Goal: Information Seeking & Learning: Learn about a topic

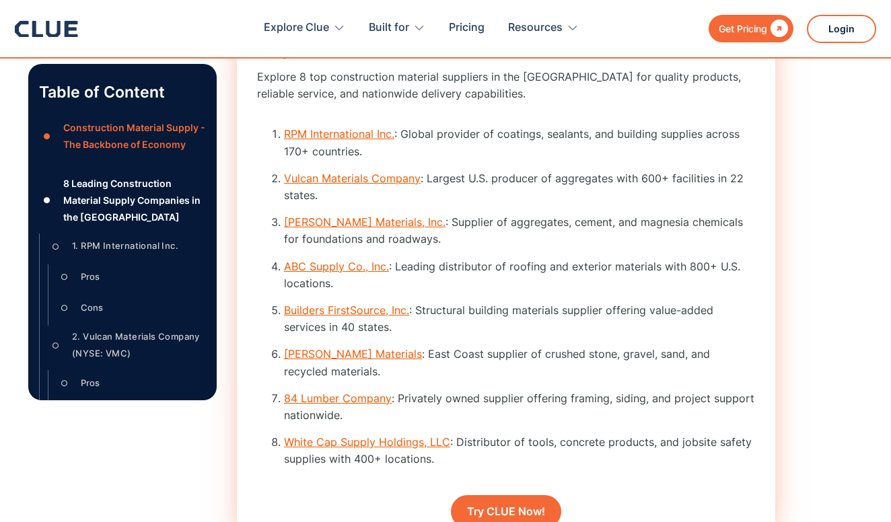
click at [301, 435] on link "White Cap Supply Holdings, LLC" at bounding box center [367, 441] width 166 height 13
click at [304, 436] on link "White Cap Supply Holdings, LLC" at bounding box center [367, 441] width 166 height 13
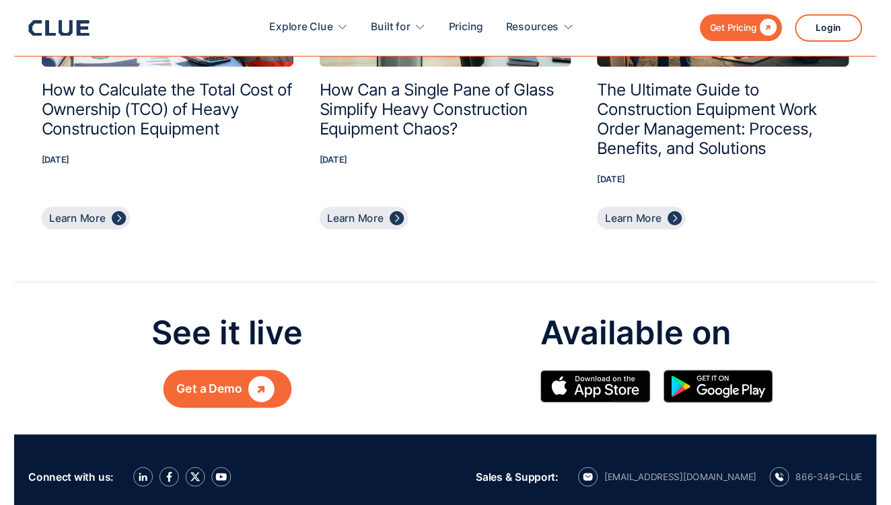
scroll to position [12972, 0]
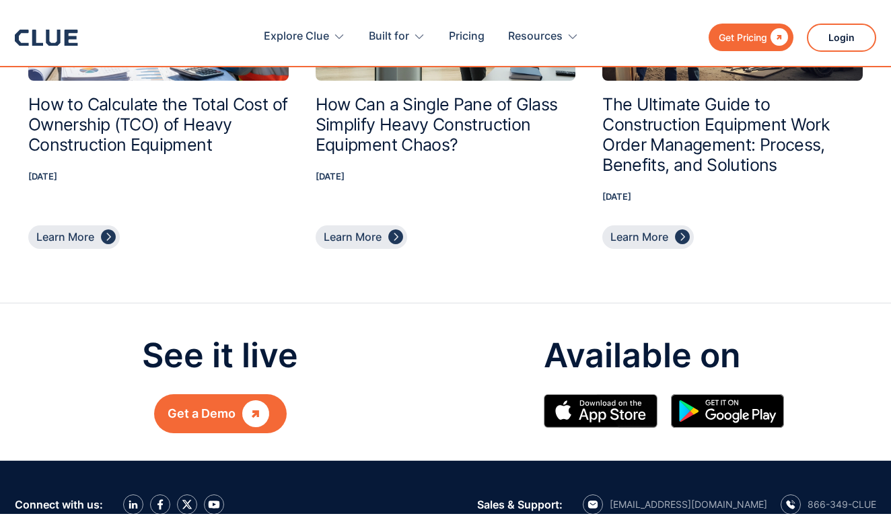
scroll to position [1864, 0]
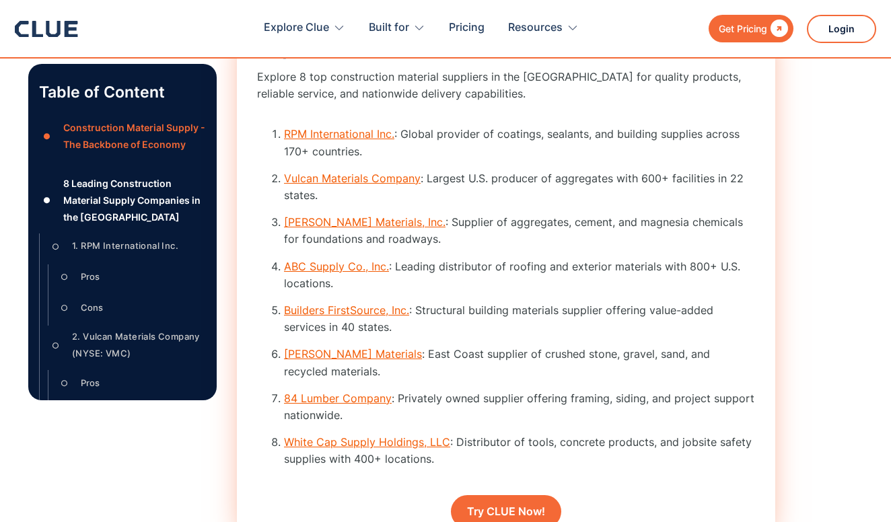
click at [335, 141] on link "RPM International Inc." at bounding box center [339, 133] width 110 height 13
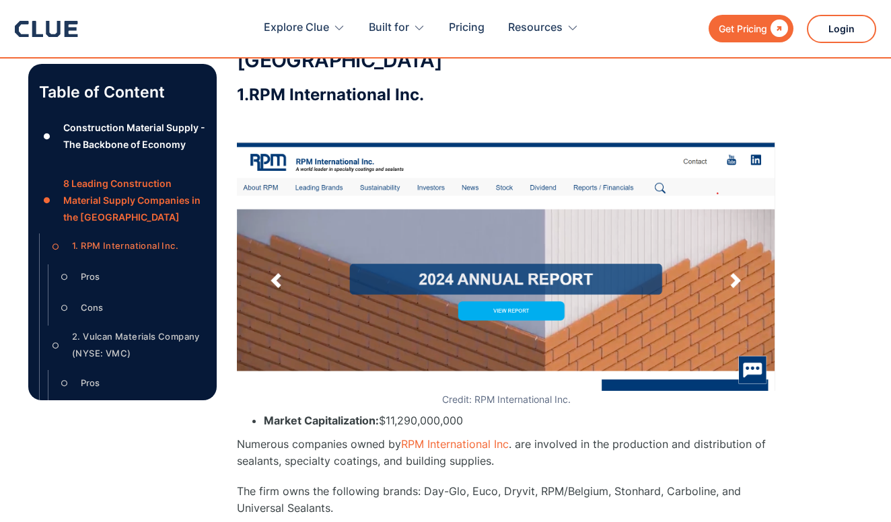
scroll to position [2399, 0]
click at [265, 180] on img at bounding box center [506, 266] width 538 height 249
click at [264, 182] on img at bounding box center [506, 266] width 538 height 249
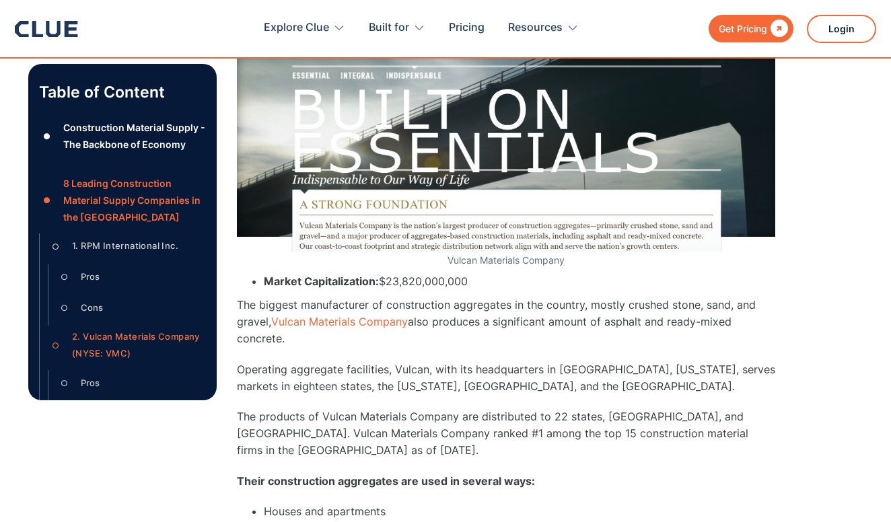
scroll to position [3713, 0]
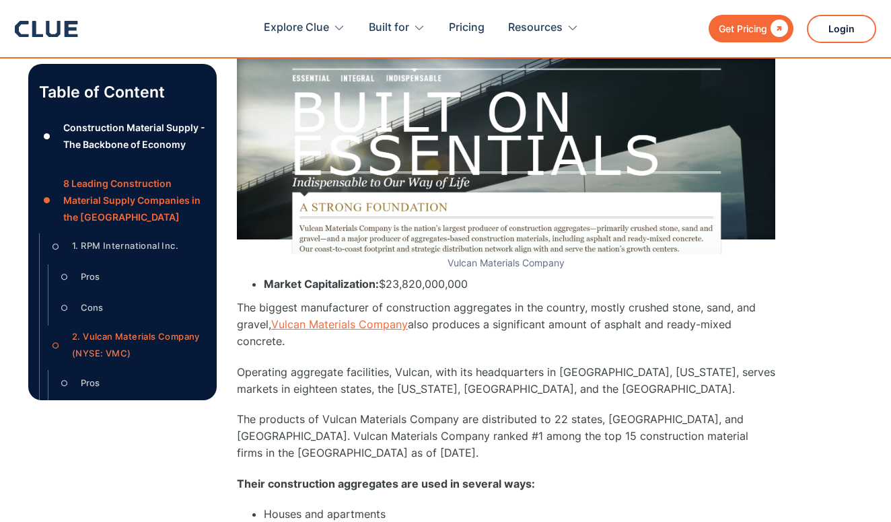
click at [328, 318] on link "Vulcan Materials Company" at bounding box center [339, 324] width 137 height 13
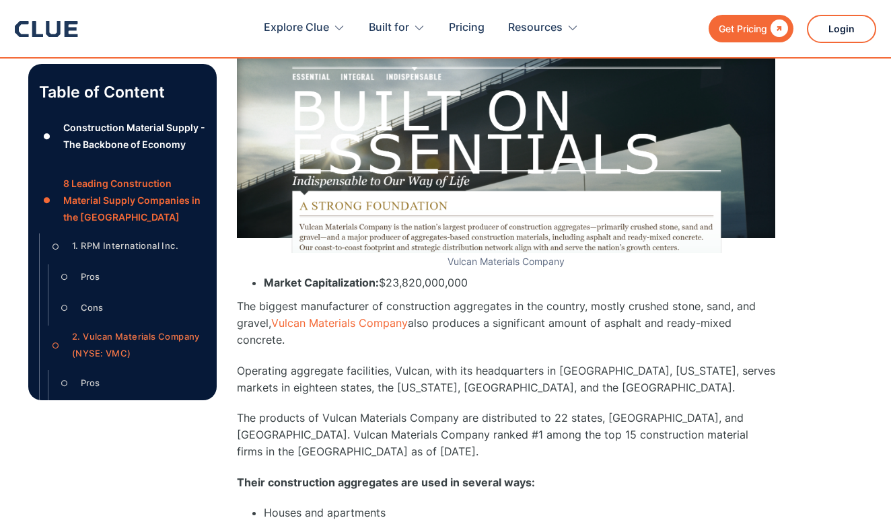
scroll to position [3715, 0]
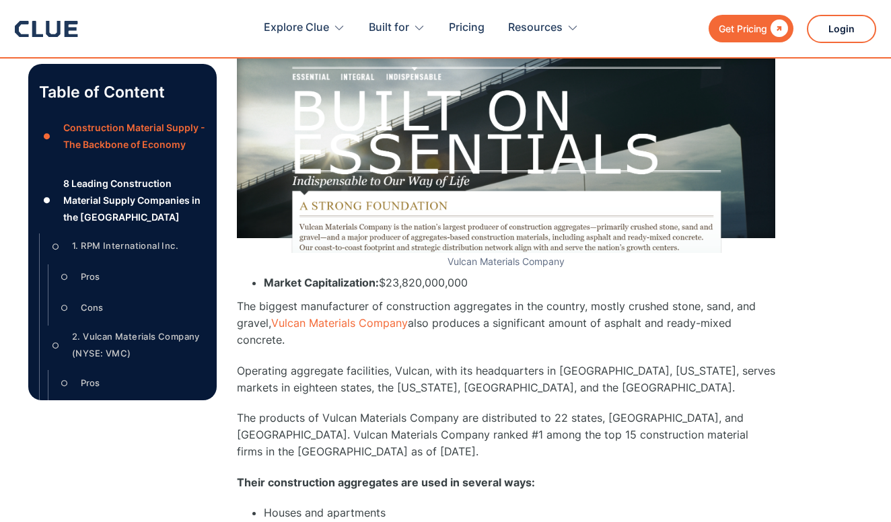
scroll to position [1864, 0]
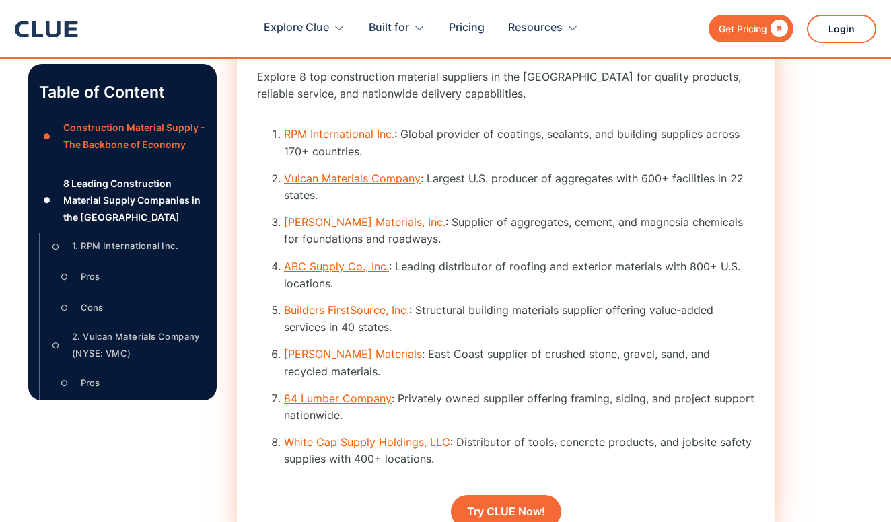
click at [336, 229] on link "[PERSON_NAME] Materials, Inc." at bounding box center [364, 221] width 161 height 13
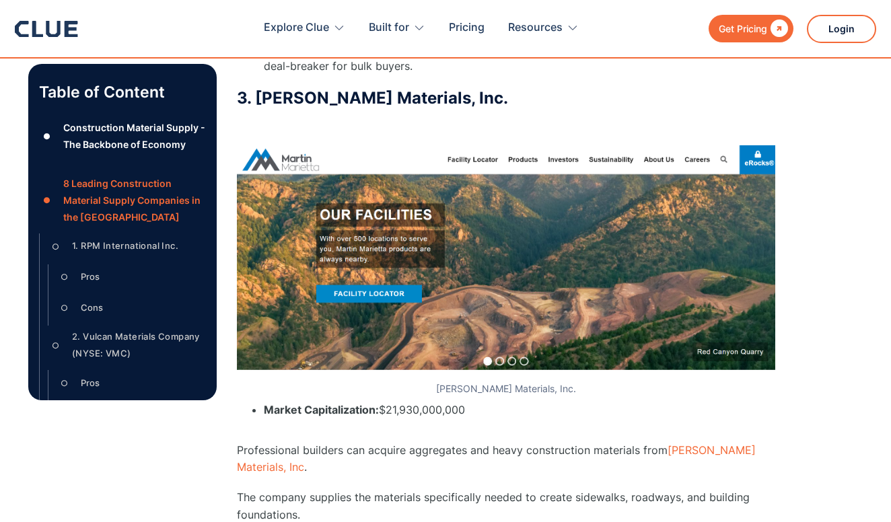
scroll to position [4506, 0]
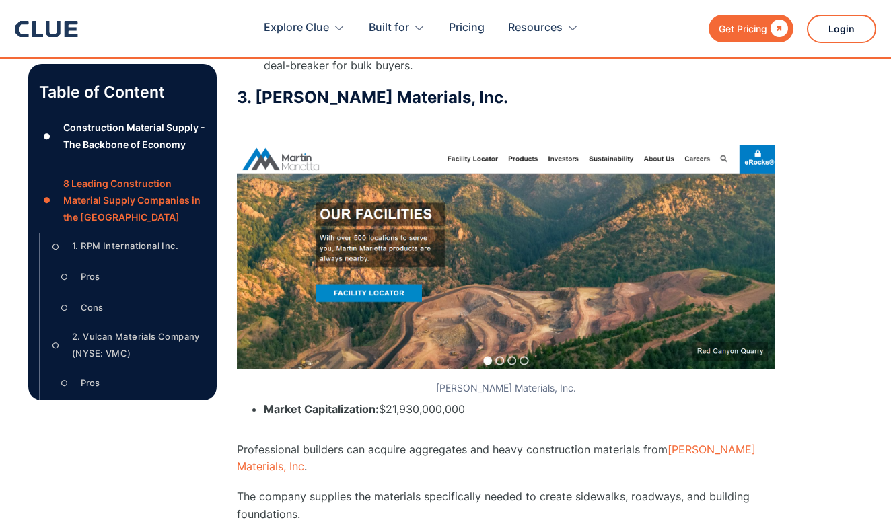
click at [698, 145] on img at bounding box center [506, 262] width 538 height 235
click at [694, 145] on img at bounding box center [506, 262] width 538 height 235
click at [688, 443] on link "[PERSON_NAME] Materials, Inc" at bounding box center [496, 458] width 519 height 30
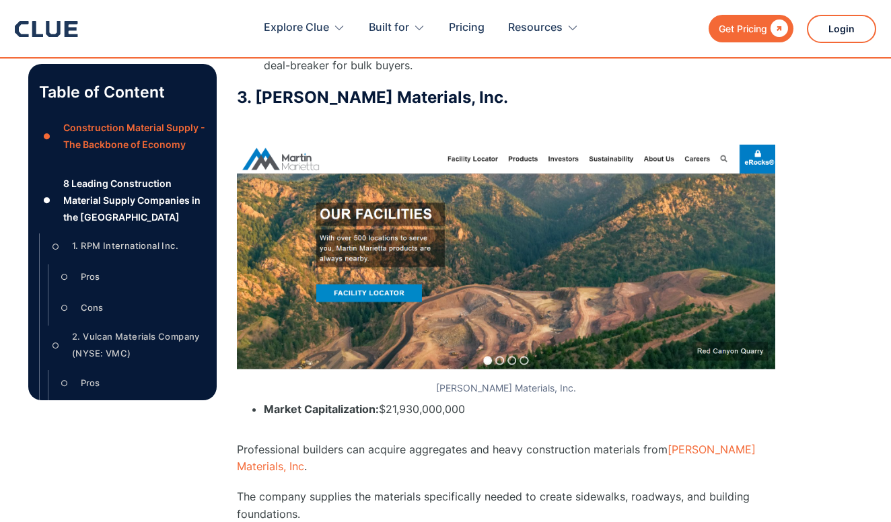
scroll to position [1864, 0]
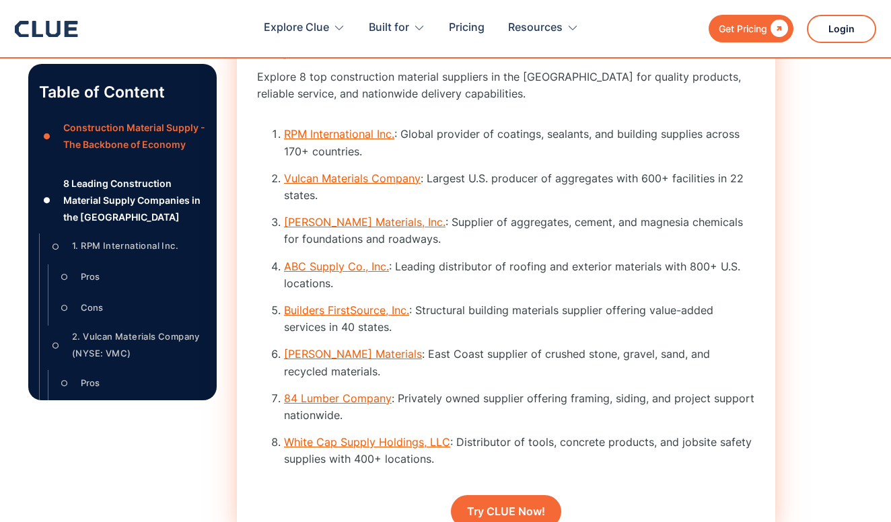
click at [336, 361] on link "[PERSON_NAME] Materials" at bounding box center [353, 353] width 138 height 13
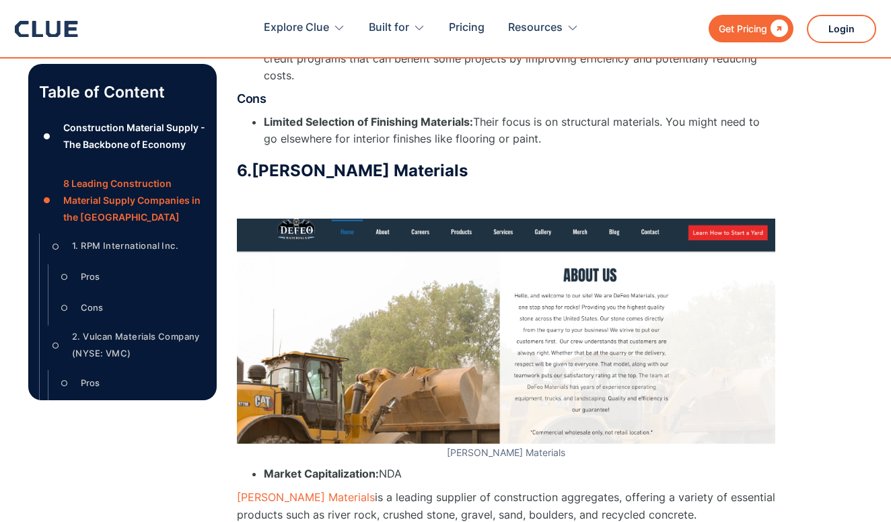
scroll to position [7632, 0]
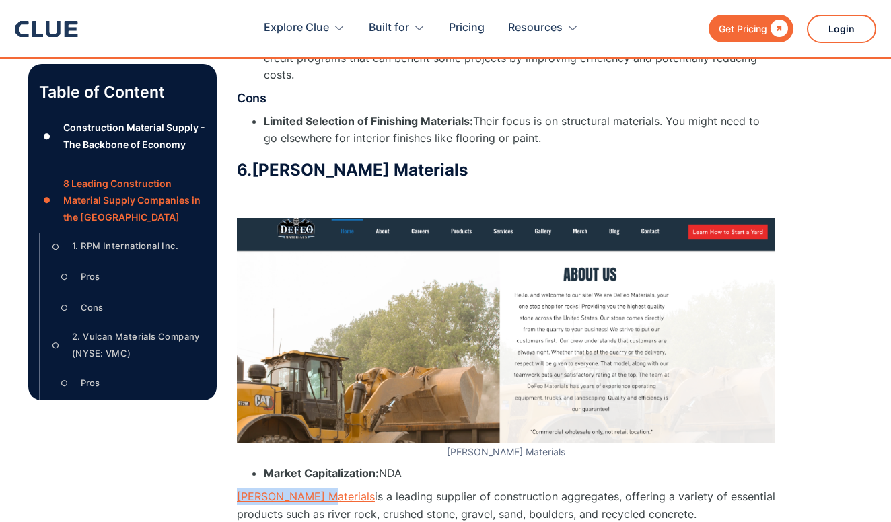
click at [256, 490] on link "[PERSON_NAME] Materials" at bounding box center [306, 496] width 138 height 13
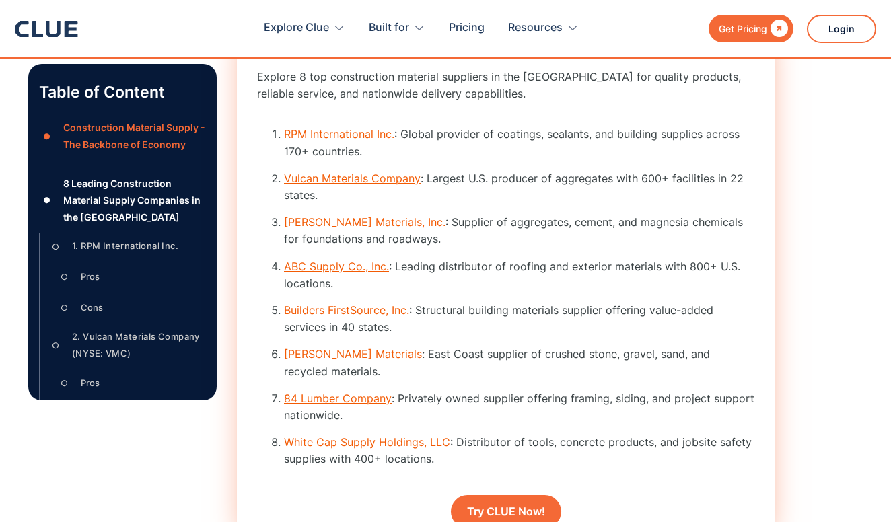
scroll to position [1961, 0]
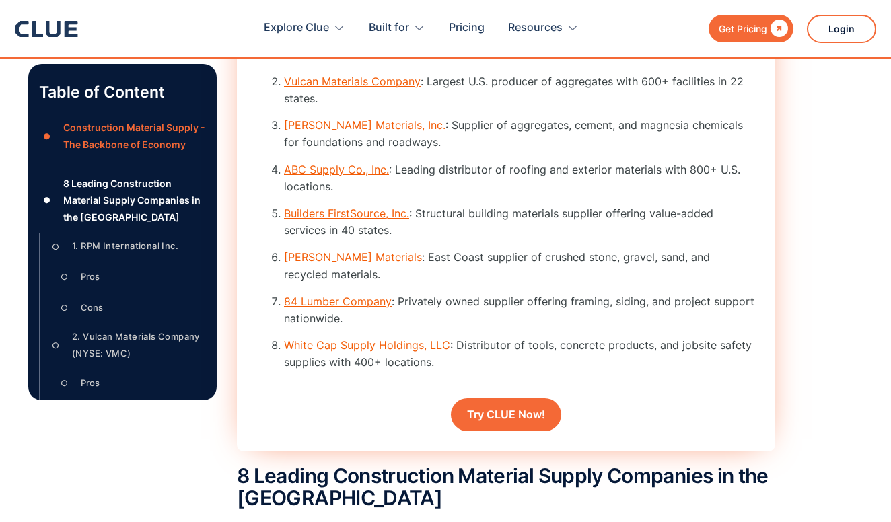
click at [338, 340] on link "White Cap Supply Holdings, LLC" at bounding box center [367, 344] width 166 height 13
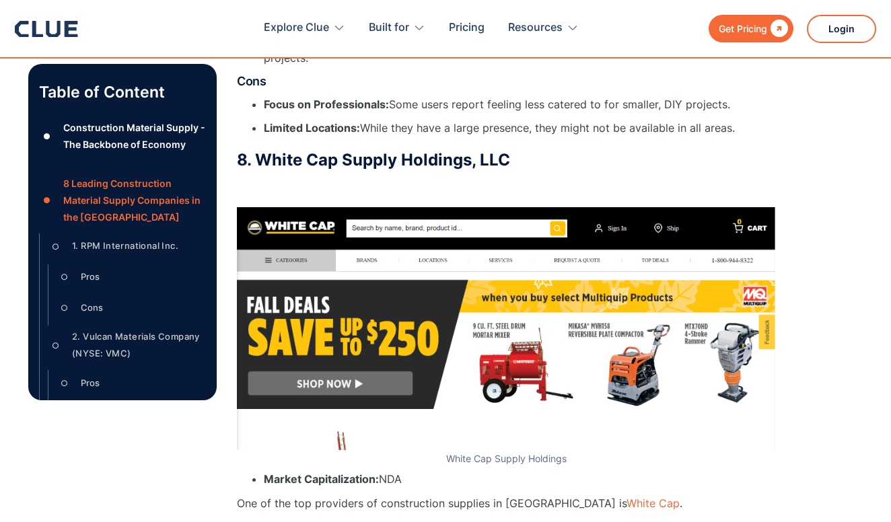
scroll to position [10075, 0]
click at [626, 497] on link "White Cap" at bounding box center [652, 503] width 53 height 13
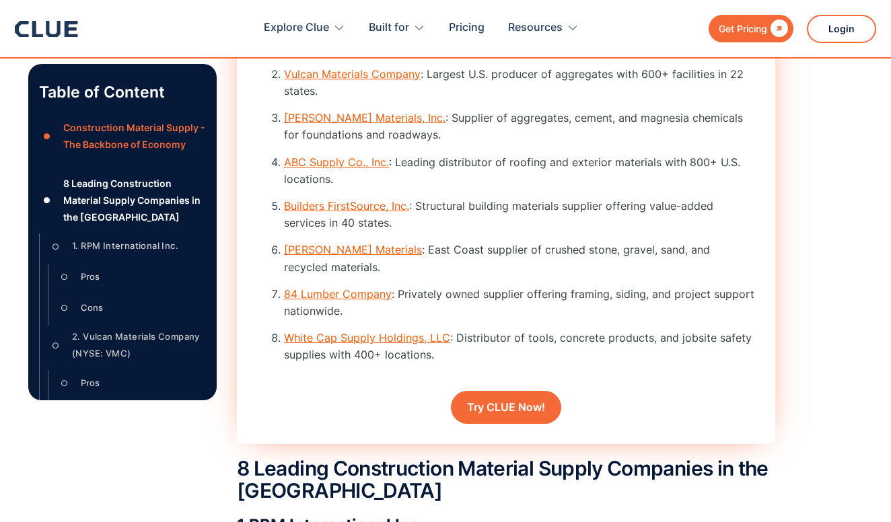
scroll to position [1968, 0]
click at [371, 213] on link "Builders FirstSource, Inc." at bounding box center [346, 206] width 125 height 13
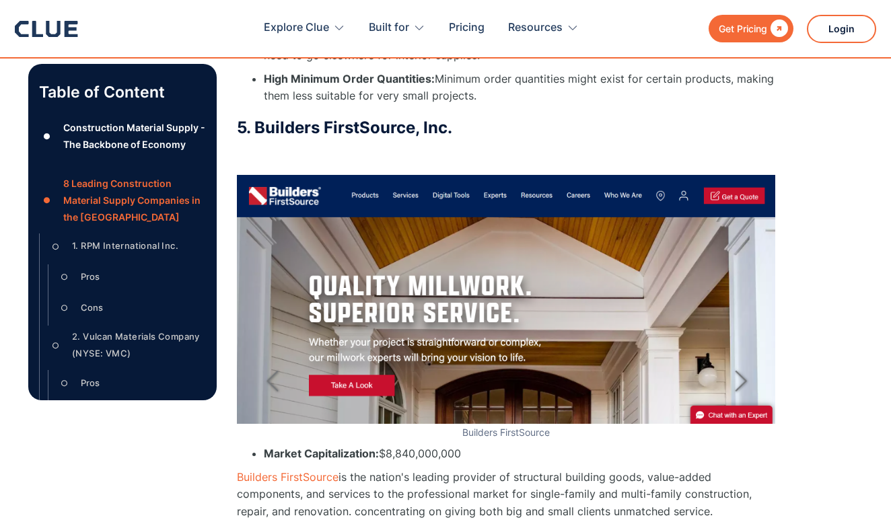
scroll to position [6438, 0]
click at [289, 470] on link "Builders FirstSource" at bounding box center [288, 476] width 102 height 13
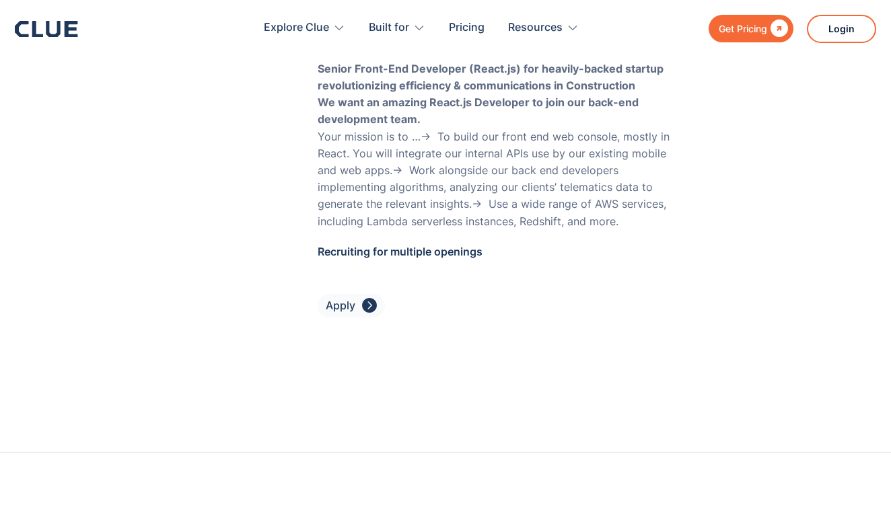
scroll to position [5634, 0]
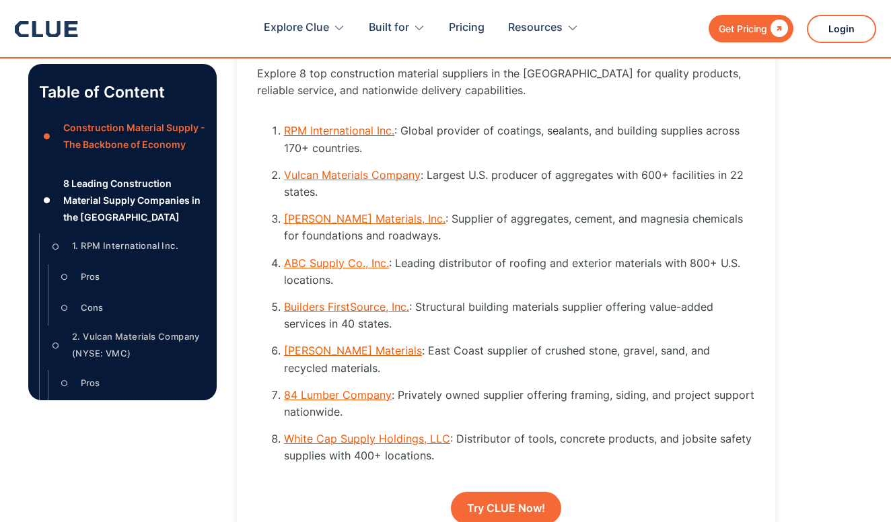
scroll to position [1867, 0]
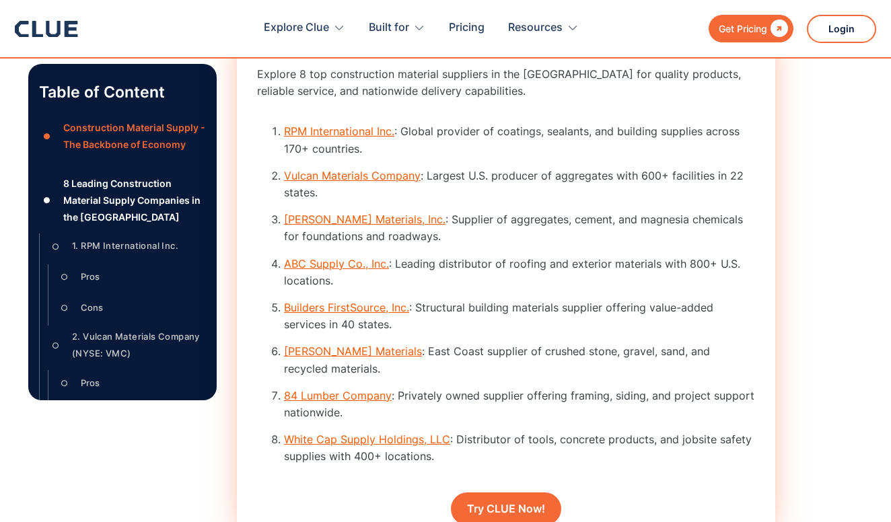
click at [304, 138] on link "RPM International Inc." at bounding box center [339, 130] width 110 height 13
click at [305, 143] on ol "RPM International Inc. : Global provider of coatings, sealants, and building su…" at bounding box center [506, 299] width 498 height 352
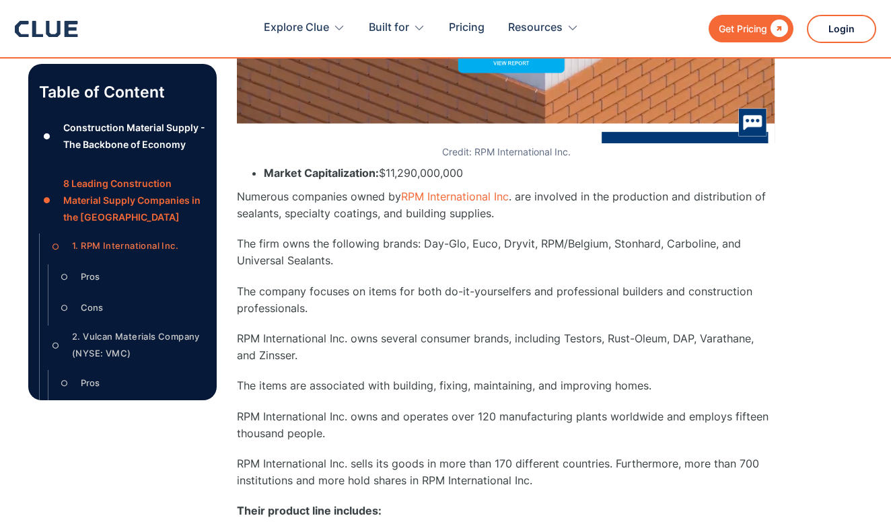
scroll to position [2649, 0]
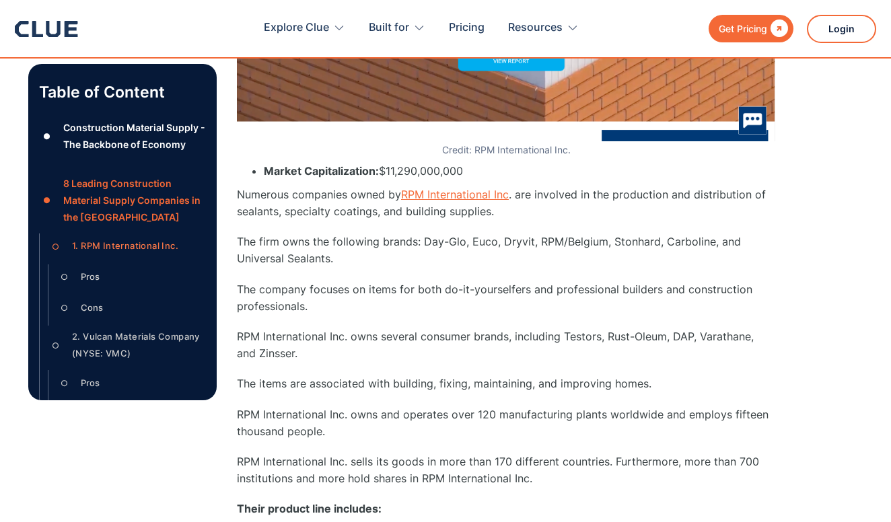
click at [420, 188] on link "RPM International Inc" at bounding box center [455, 194] width 108 height 13
